Goal: Information Seeking & Learning: Learn about a topic

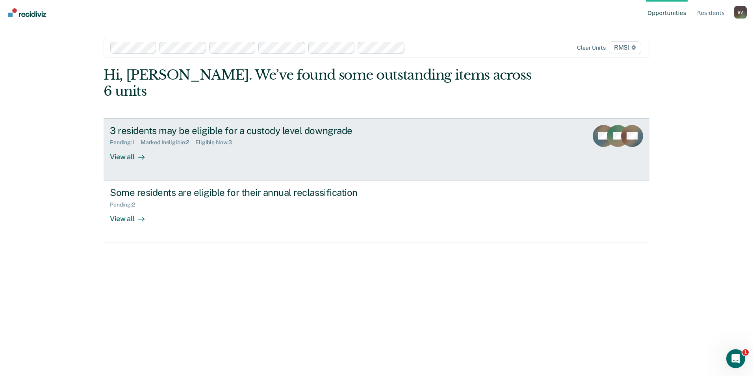
click at [428, 129] on link "3 residents may be eligible for a custody level downgrade Pending : 1 Marked In…" at bounding box center [377, 149] width 546 height 62
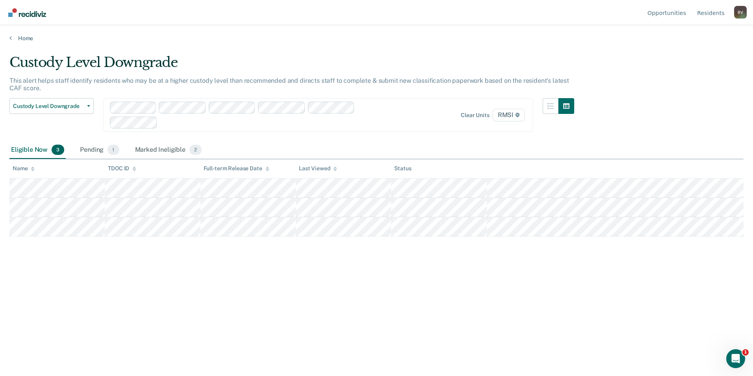
click at [58, 149] on span "3" at bounding box center [58, 150] width 13 height 10
click at [112, 149] on span "1" at bounding box center [113, 150] width 11 height 10
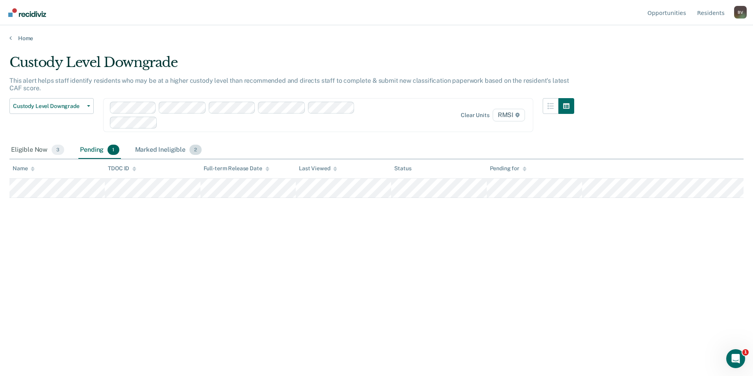
click at [193, 149] on span "2" at bounding box center [195, 150] width 12 height 10
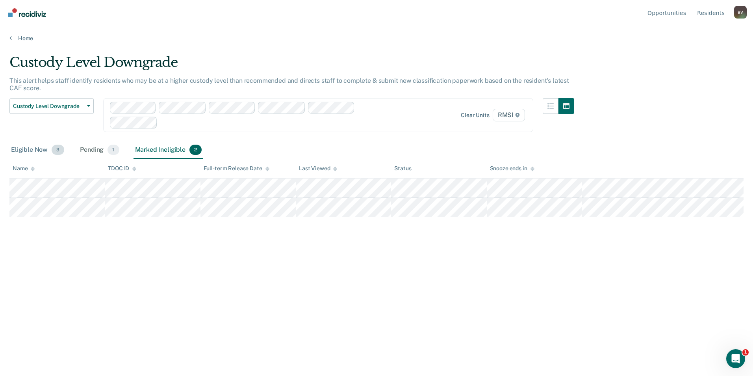
click at [59, 149] on span "3" at bounding box center [58, 150] width 13 height 10
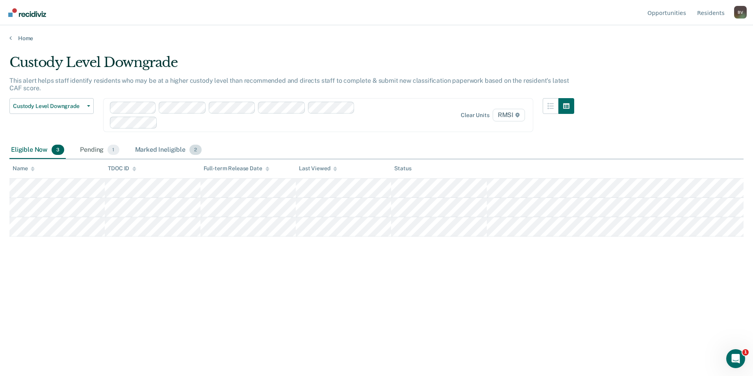
click at [194, 150] on span "2" at bounding box center [195, 150] width 12 height 10
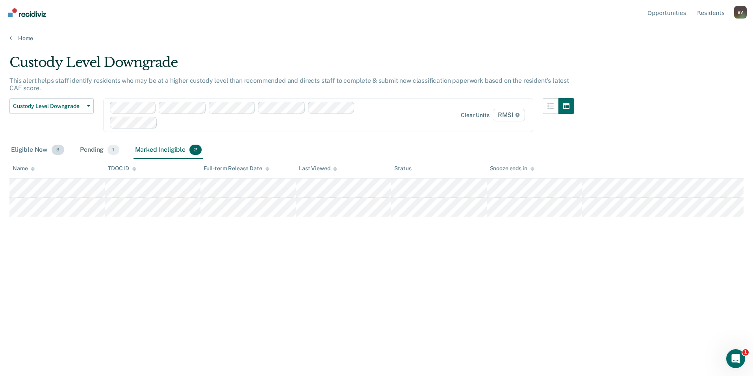
click at [58, 150] on span "3" at bounding box center [58, 150] width 13 height 10
